Goal: Use online tool/utility: Utilize a website feature to perform a specific function

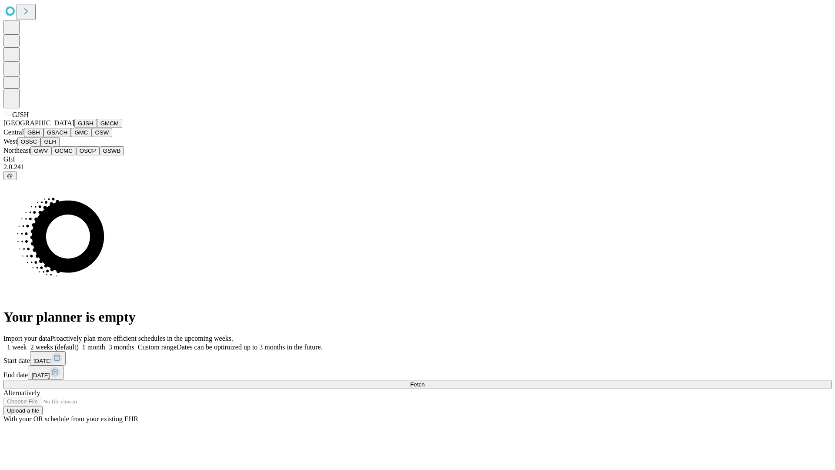
click at [74, 128] on button "GJSH" at bounding box center [85, 123] width 23 height 9
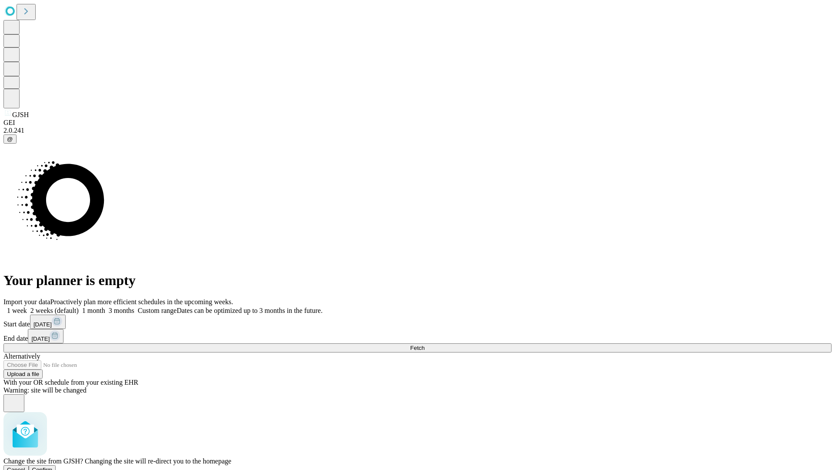
click at [53, 466] on span "Confirm" at bounding box center [42, 469] width 20 height 7
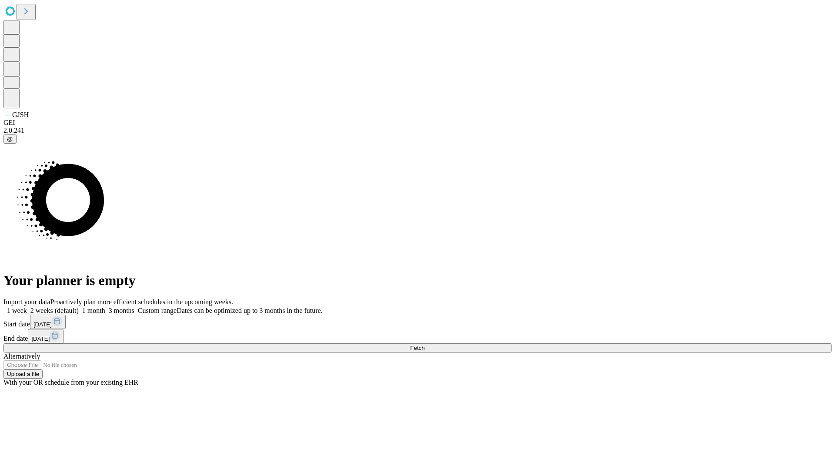
click at [105, 307] on label "1 month" at bounding box center [92, 310] width 27 height 7
click at [425, 344] on span "Fetch" at bounding box center [417, 347] width 14 height 7
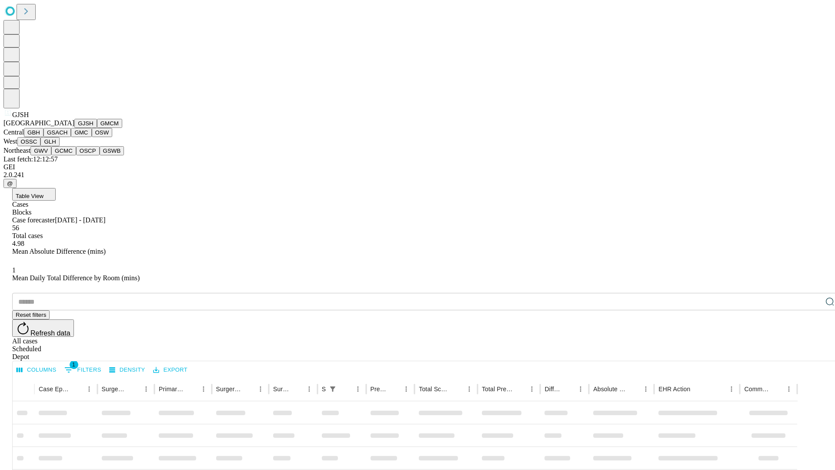
click at [97, 128] on button "GMCM" at bounding box center [109, 123] width 25 height 9
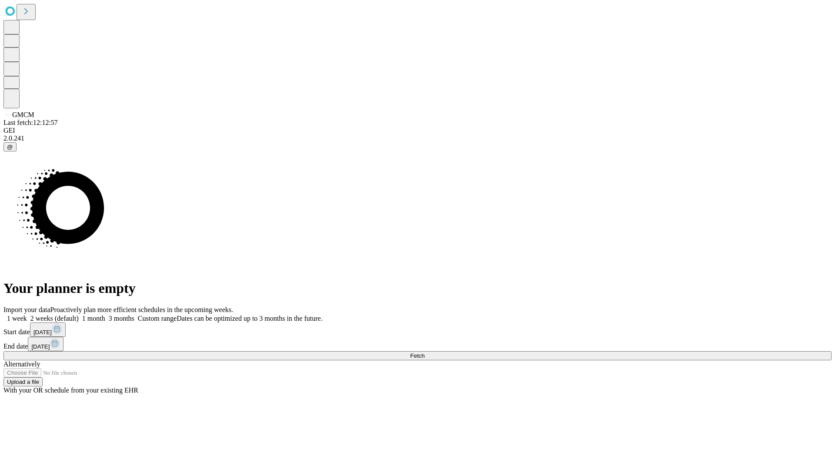
click at [105, 314] on label "1 month" at bounding box center [92, 317] width 27 height 7
click at [425, 352] on span "Fetch" at bounding box center [417, 355] width 14 height 7
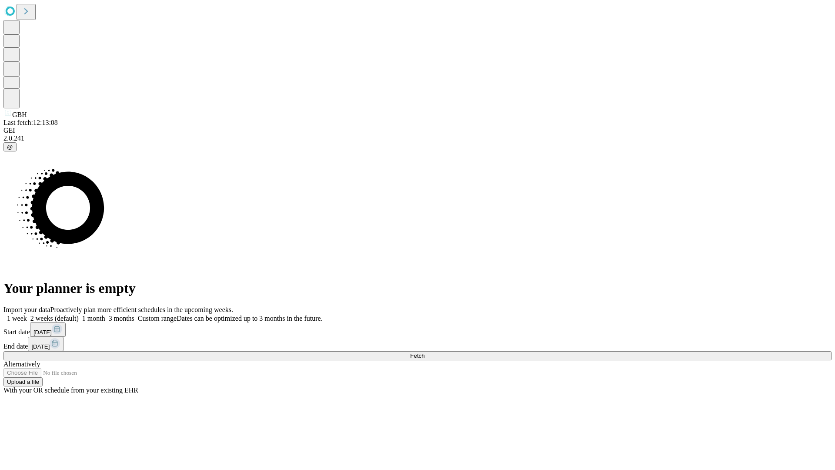
click at [105, 314] on label "1 month" at bounding box center [92, 317] width 27 height 7
click at [425, 352] on span "Fetch" at bounding box center [417, 355] width 14 height 7
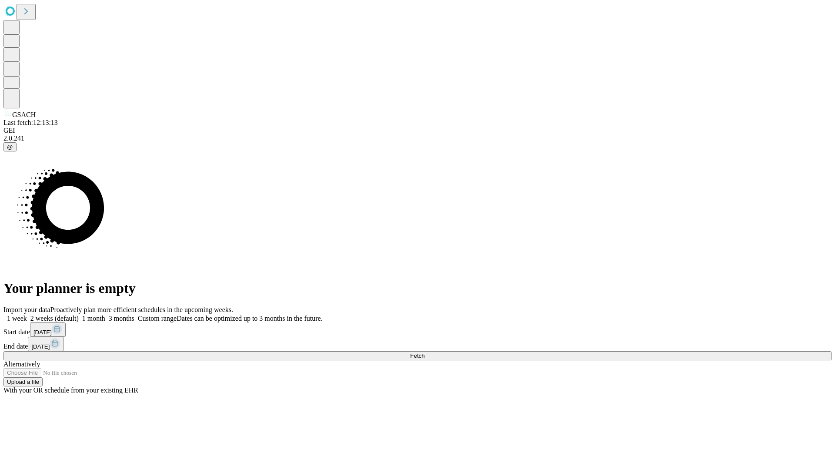
click at [105, 314] on label "1 month" at bounding box center [92, 317] width 27 height 7
click at [425, 352] on span "Fetch" at bounding box center [417, 355] width 14 height 7
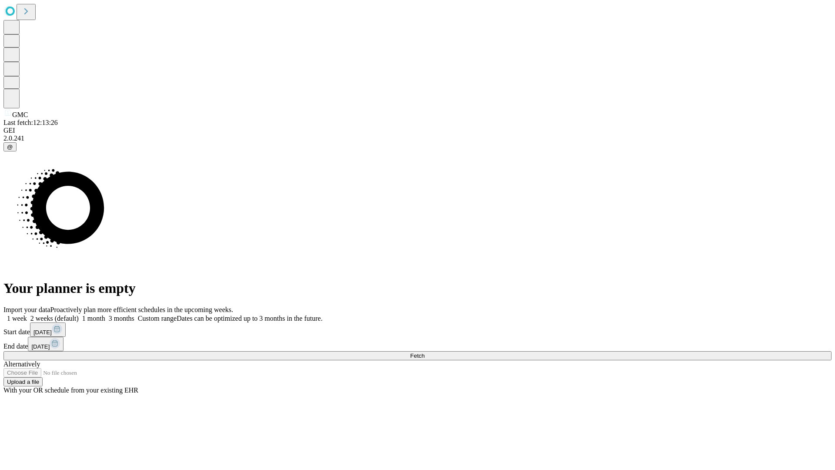
click at [105, 314] on label "1 month" at bounding box center [92, 317] width 27 height 7
click at [425, 352] on span "Fetch" at bounding box center [417, 355] width 14 height 7
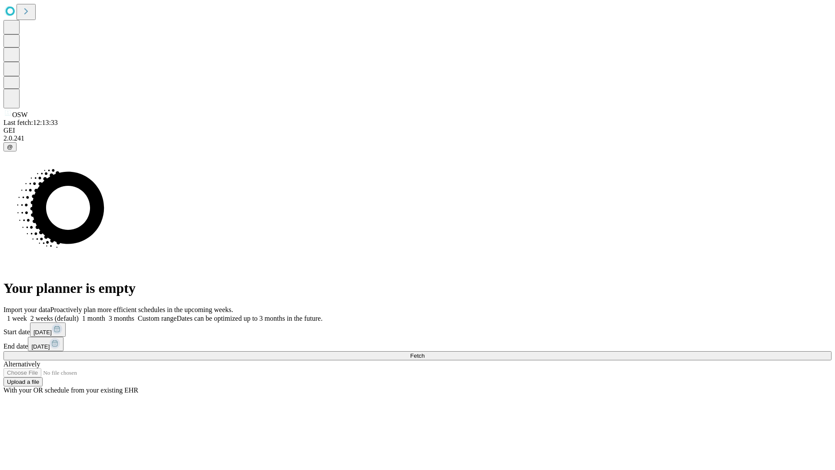
click at [105, 314] on label "1 month" at bounding box center [92, 317] width 27 height 7
click at [425, 352] on span "Fetch" at bounding box center [417, 355] width 14 height 7
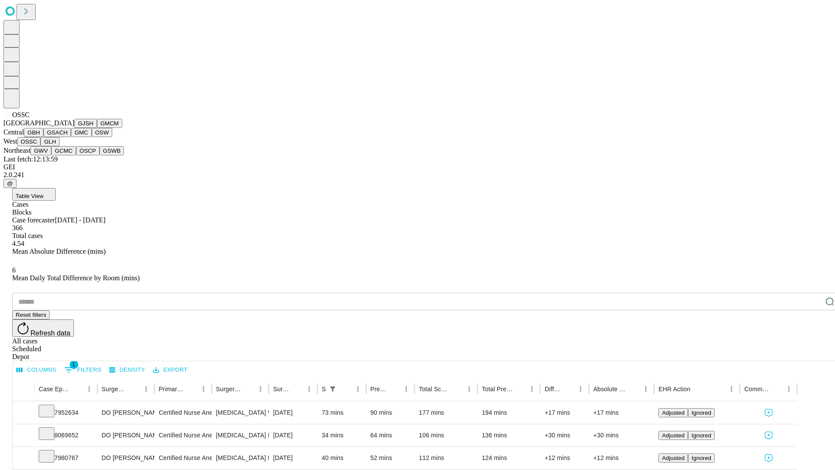
click at [59, 146] on button "GLH" at bounding box center [49, 141] width 19 height 9
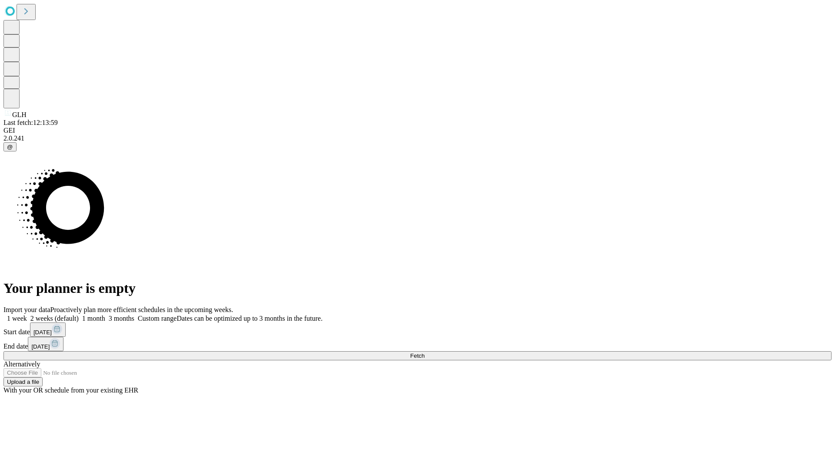
click at [105, 314] on label "1 month" at bounding box center [92, 317] width 27 height 7
click at [425, 352] on span "Fetch" at bounding box center [417, 355] width 14 height 7
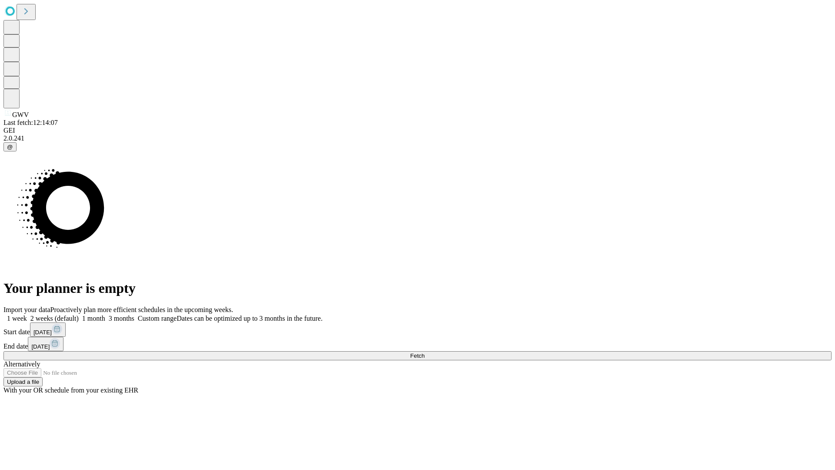
click at [105, 314] on label "1 month" at bounding box center [92, 317] width 27 height 7
click at [425, 352] on span "Fetch" at bounding box center [417, 355] width 14 height 7
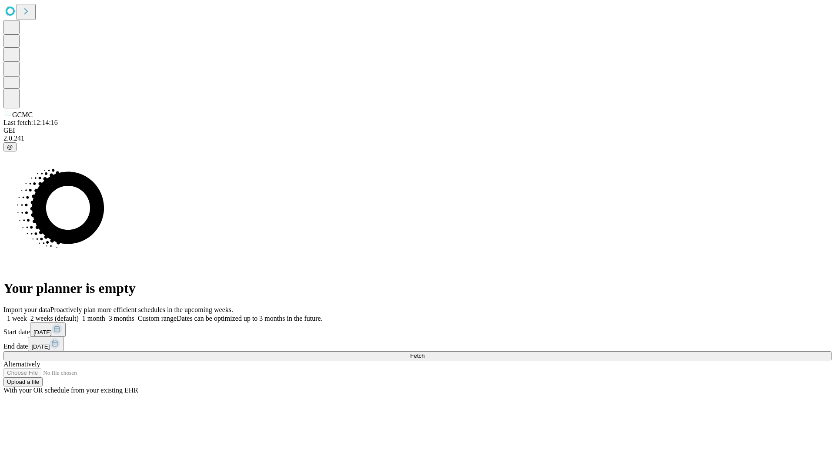
click at [105, 314] on label "1 month" at bounding box center [92, 317] width 27 height 7
click at [425, 352] on span "Fetch" at bounding box center [417, 355] width 14 height 7
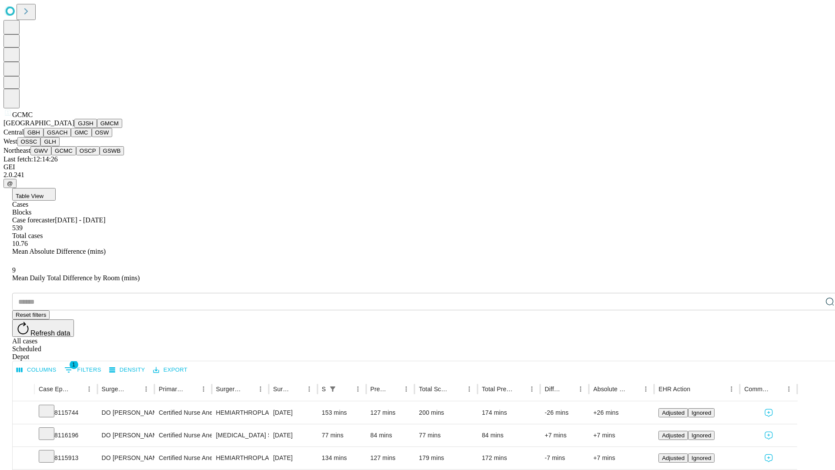
click at [76, 155] on button "OSCP" at bounding box center [87, 150] width 23 height 9
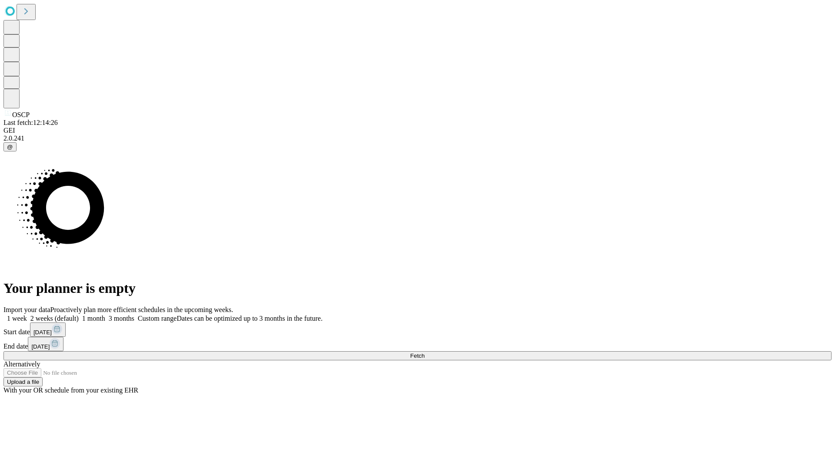
click at [105, 314] on label "1 month" at bounding box center [92, 317] width 27 height 7
click at [425, 352] on span "Fetch" at bounding box center [417, 355] width 14 height 7
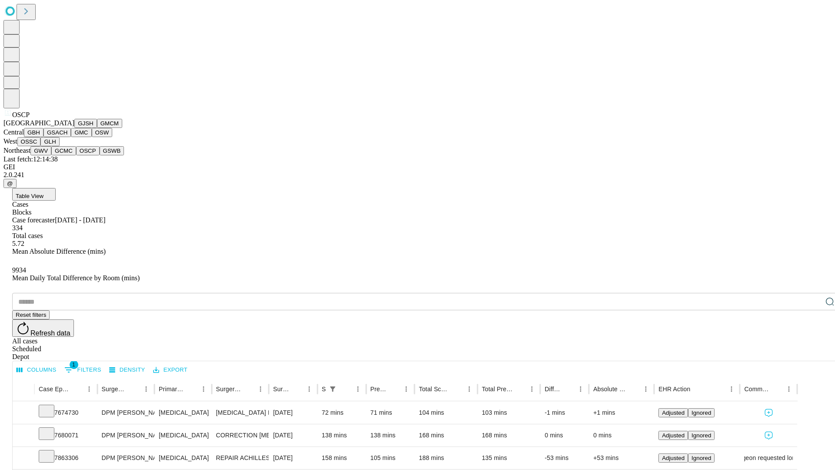
click at [100, 155] on button "GSWB" at bounding box center [112, 150] width 25 height 9
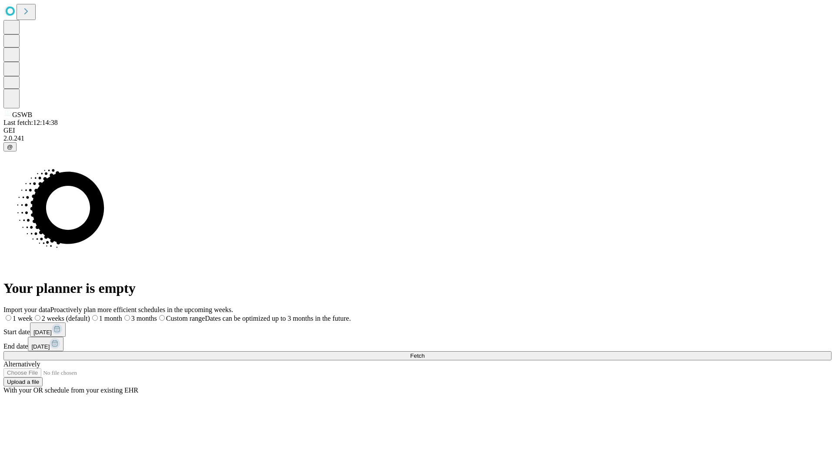
click at [122, 314] on label "1 month" at bounding box center [106, 317] width 32 height 7
click at [425, 352] on span "Fetch" at bounding box center [417, 355] width 14 height 7
